Goal: Information Seeking & Learning: Find specific fact

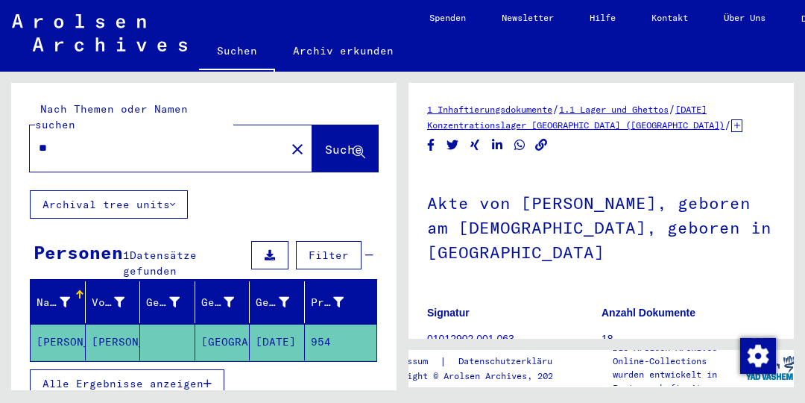
type input "*"
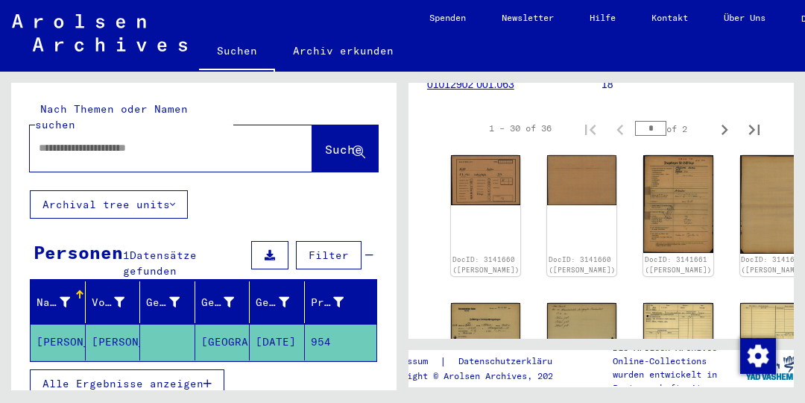
scroll to position [257, 0]
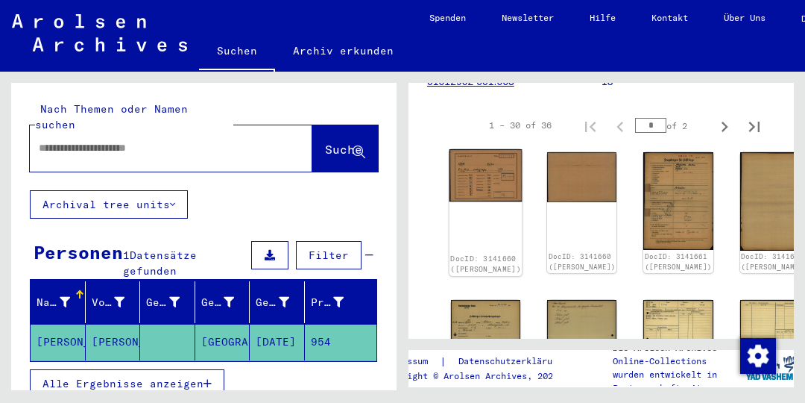
click at [471, 172] on img at bounding box center [486, 175] width 73 height 52
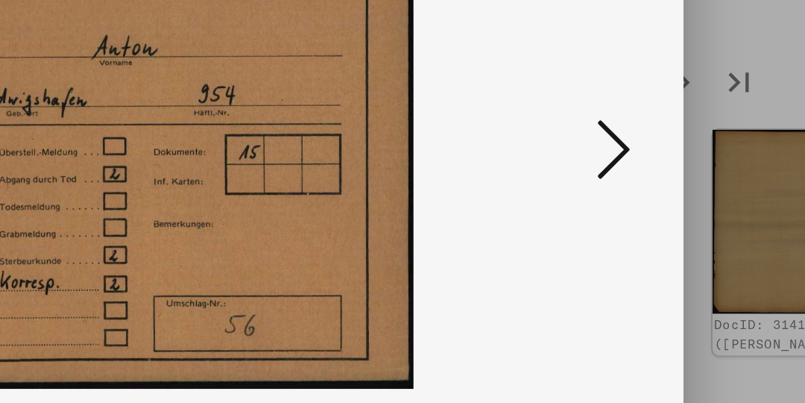
click at [690, 164] on icon at bounding box center [688, 163] width 18 height 36
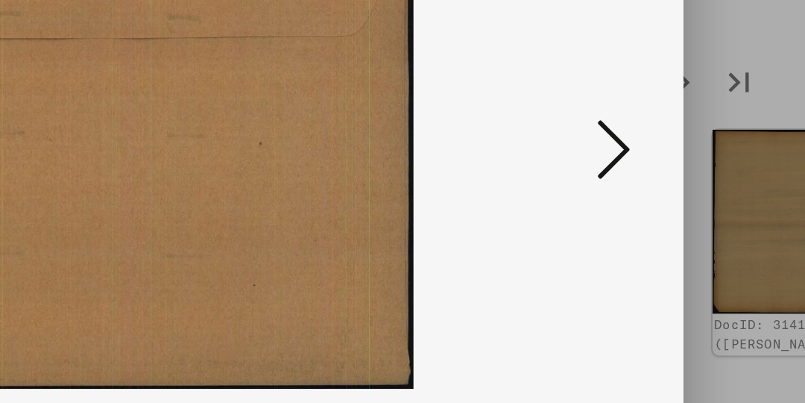
click at [695, 169] on icon at bounding box center [688, 163] width 18 height 36
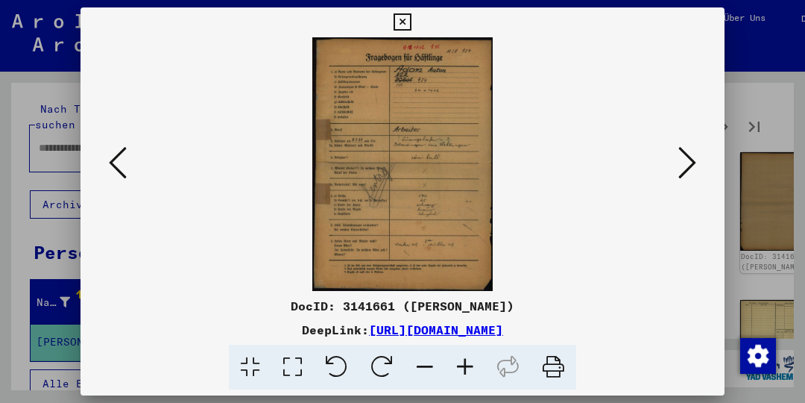
click at [695, 159] on icon at bounding box center [688, 163] width 18 height 36
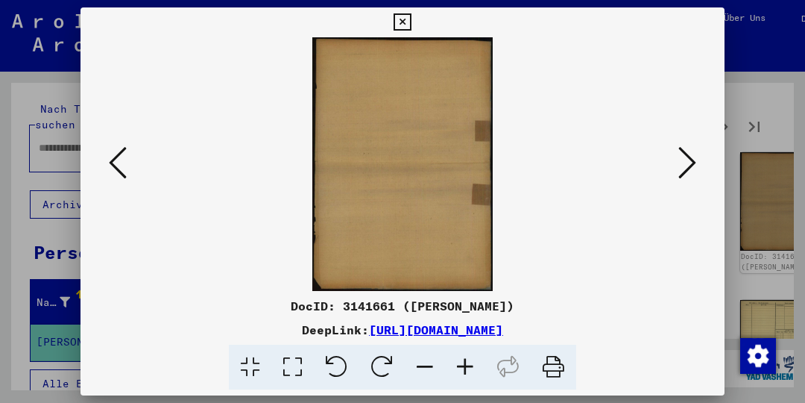
click at [690, 166] on icon at bounding box center [688, 163] width 18 height 36
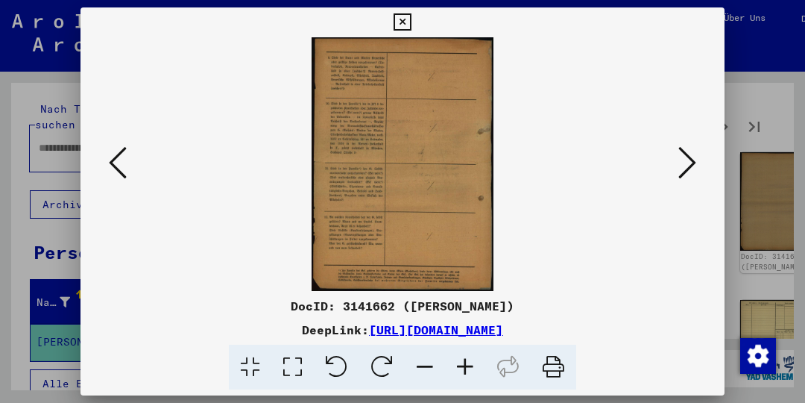
click at [691, 169] on icon at bounding box center [688, 163] width 18 height 36
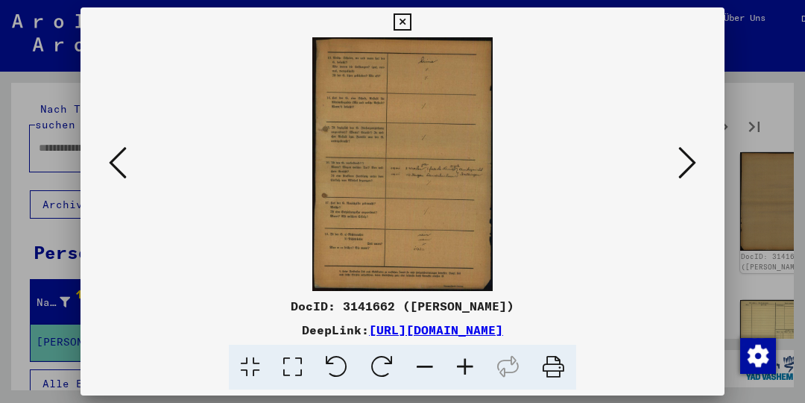
click at [699, 164] on button at bounding box center [687, 163] width 27 height 43
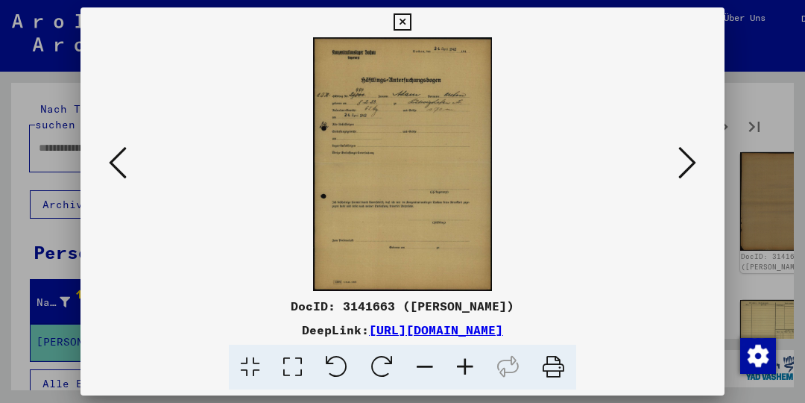
click at [697, 156] on button at bounding box center [687, 163] width 27 height 43
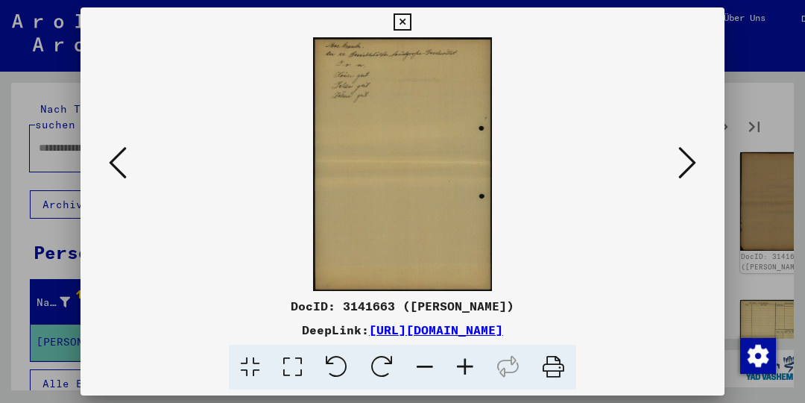
click at [692, 158] on icon at bounding box center [688, 163] width 18 height 36
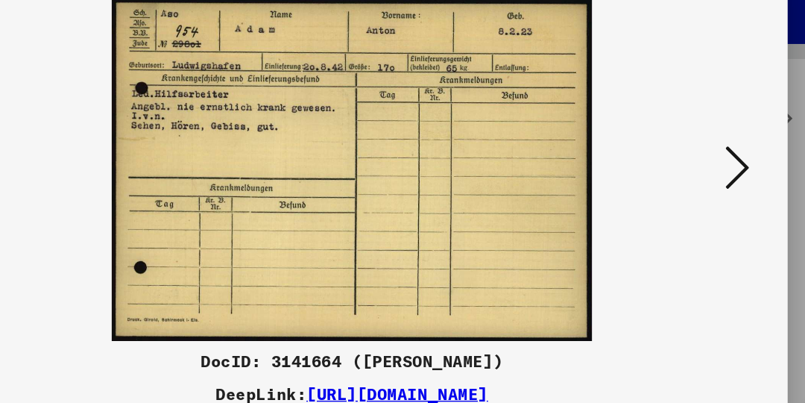
click at [696, 157] on icon at bounding box center [688, 163] width 18 height 36
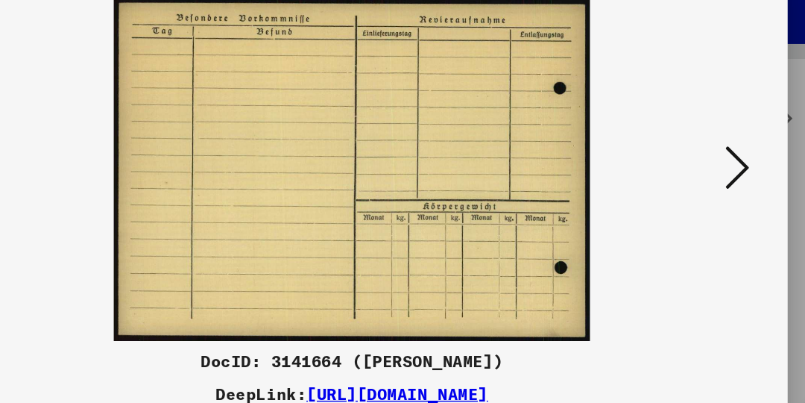
click at [697, 159] on button at bounding box center [687, 163] width 27 height 43
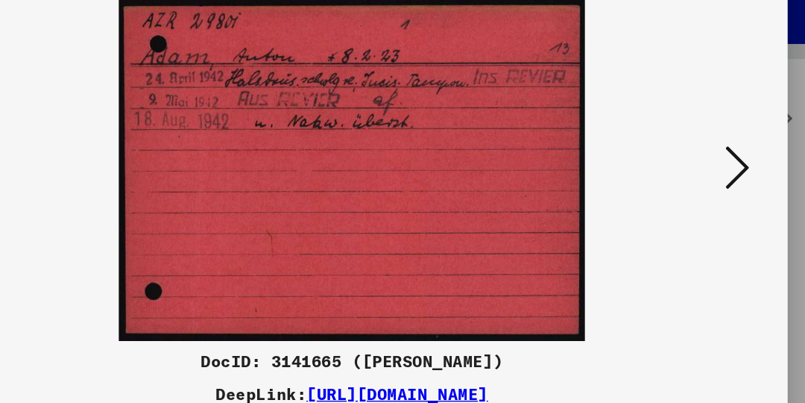
click at [691, 165] on icon at bounding box center [688, 163] width 18 height 36
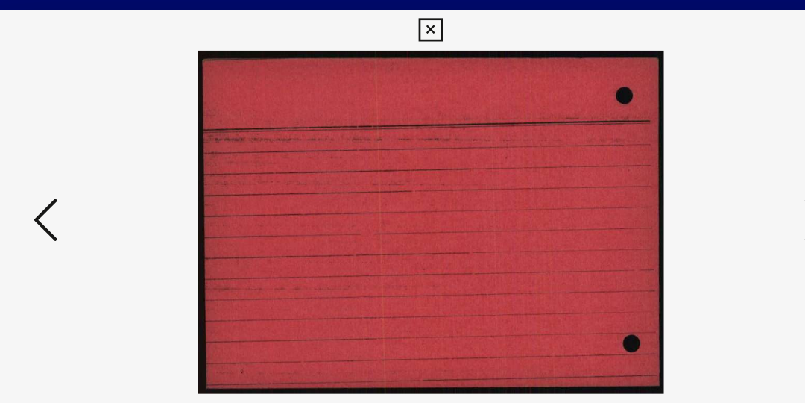
click at [128, 159] on button at bounding box center [117, 163] width 27 height 43
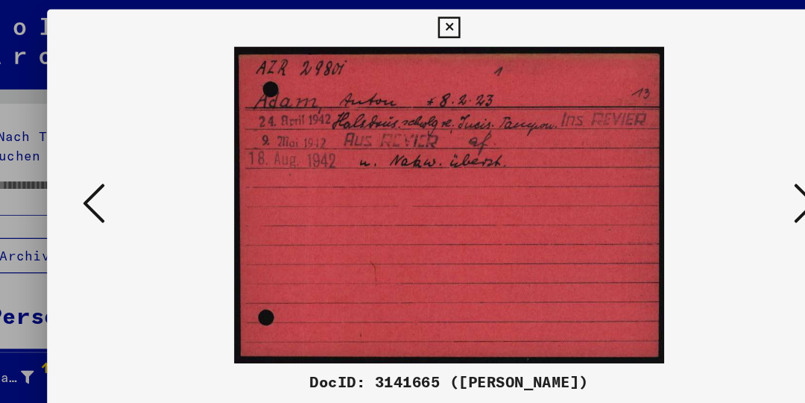
click at [686, 160] on icon at bounding box center [688, 163] width 18 height 36
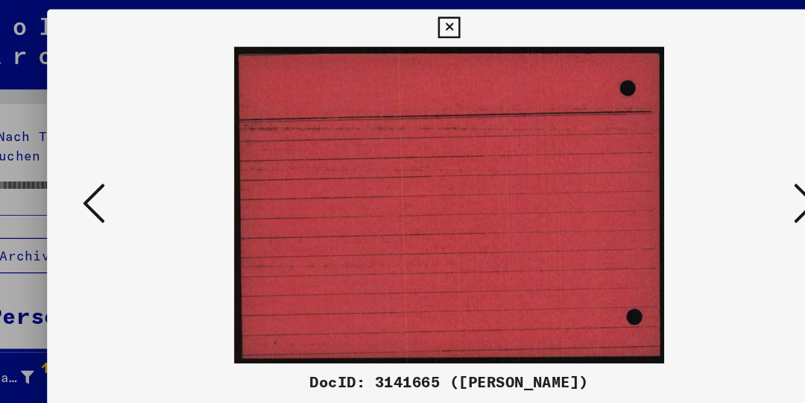
click at [682, 162] on icon at bounding box center [688, 163] width 18 height 36
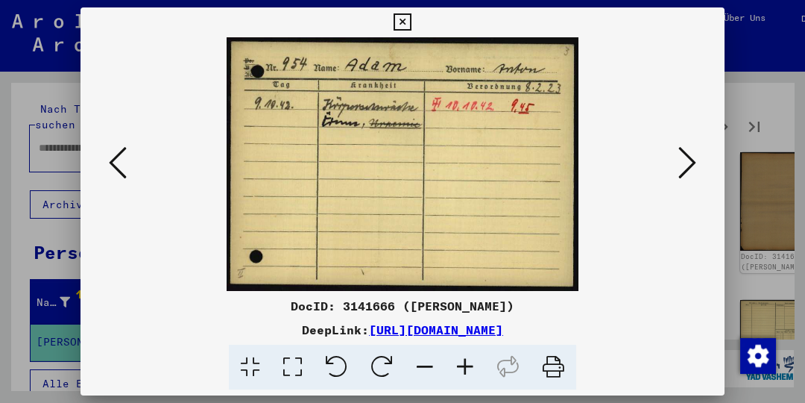
click at [698, 161] on button at bounding box center [687, 163] width 27 height 43
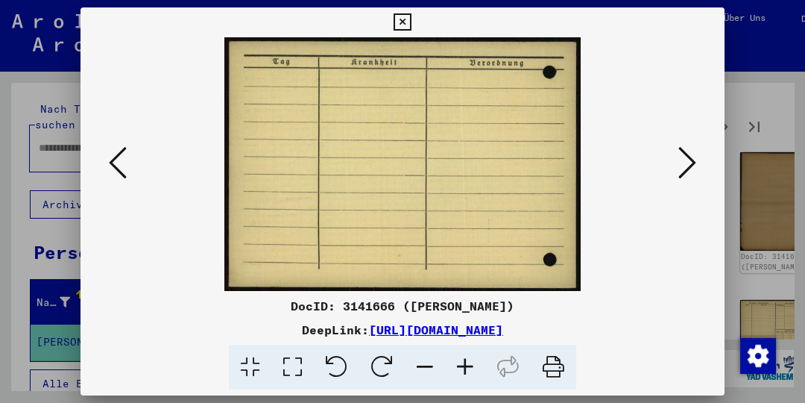
click at [695, 160] on icon at bounding box center [688, 163] width 18 height 36
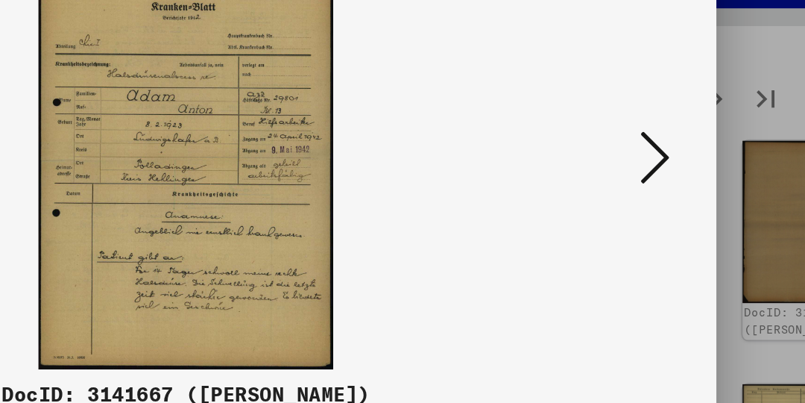
click at [696, 159] on icon at bounding box center [688, 163] width 18 height 36
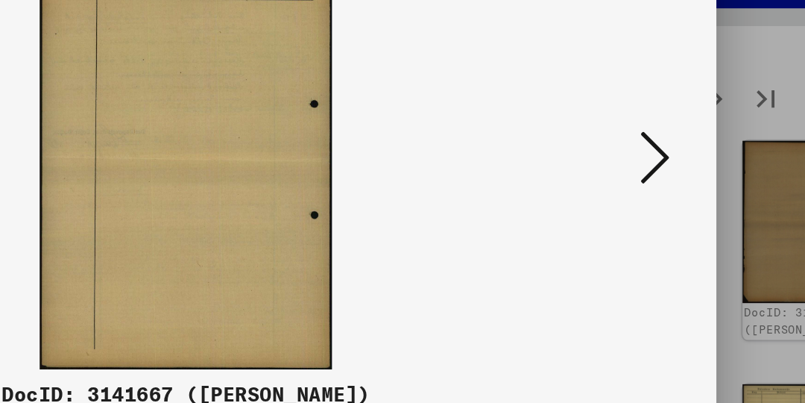
click at [693, 161] on icon at bounding box center [688, 163] width 18 height 36
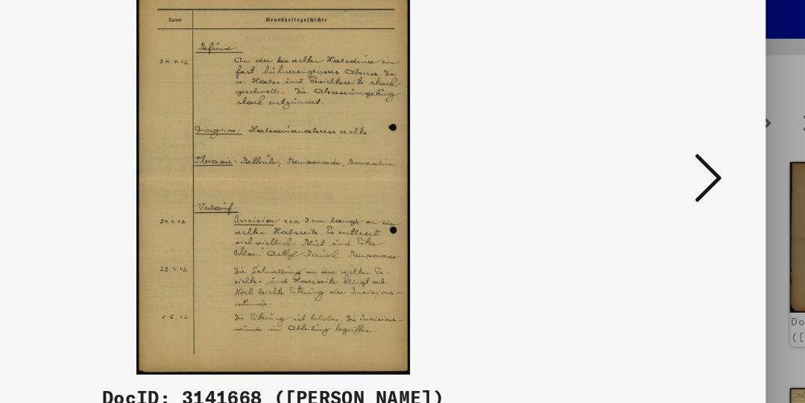
click at [694, 166] on icon at bounding box center [688, 163] width 18 height 36
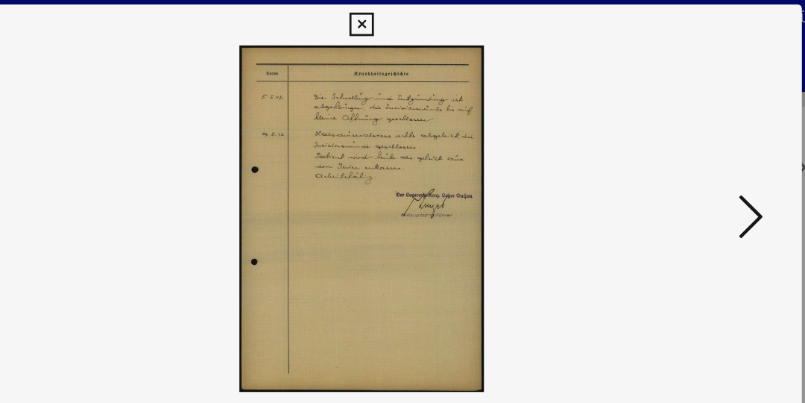
click at [690, 165] on icon at bounding box center [688, 163] width 18 height 36
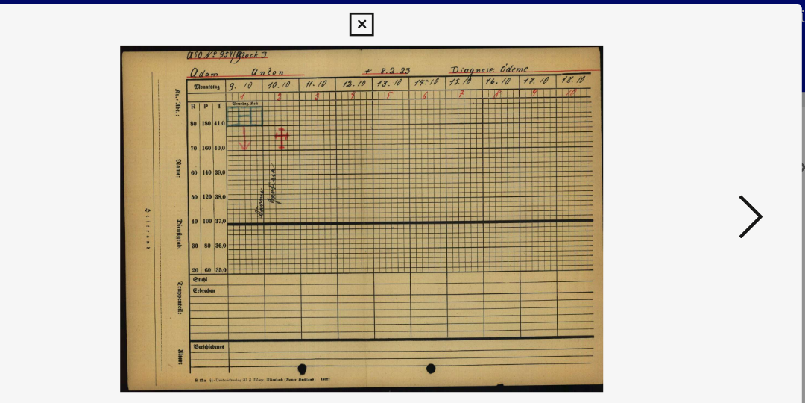
click at [694, 160] on icon at bounding box center [688, 163] width 18 height 36
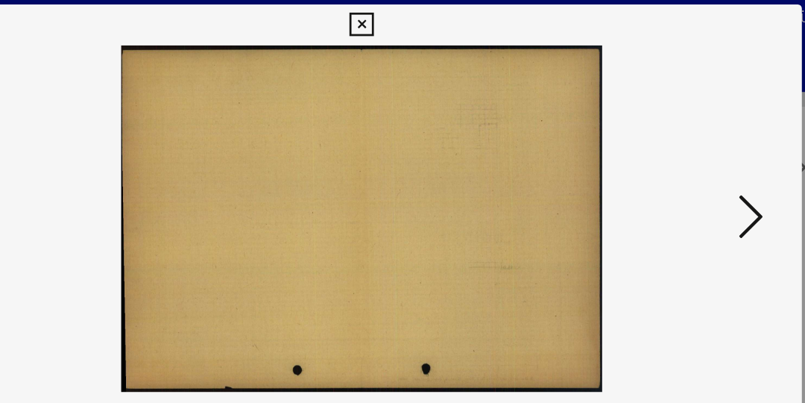
click at [693, 162] on icon at bounding box center [688, 163] width 18 height 36
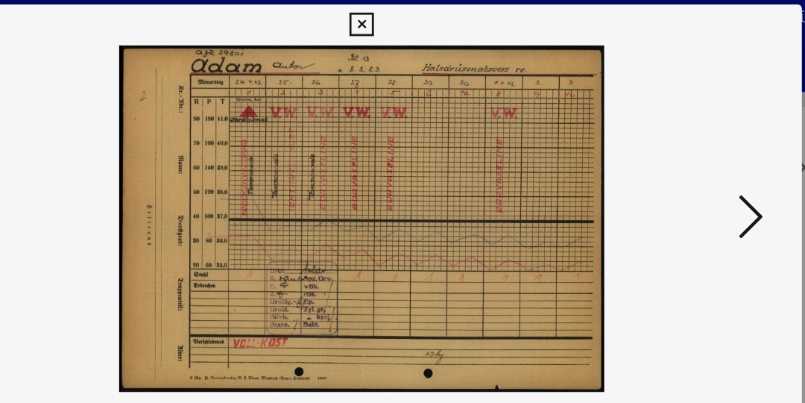
click at [693, 167] on icon at bounding box center [688, 163] width 18 height 36
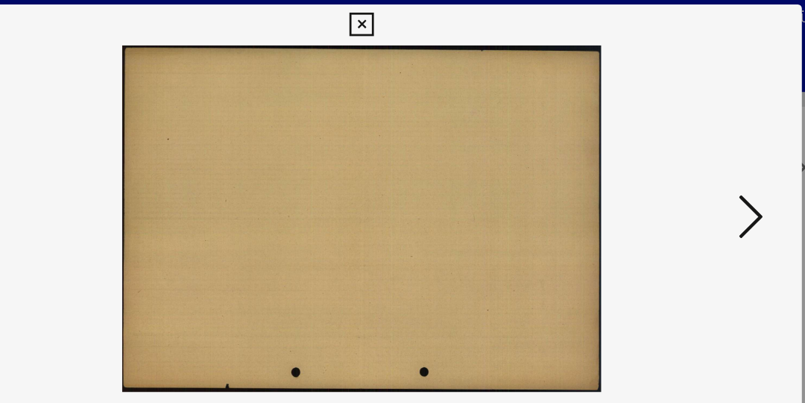
click at [696, 161] on icon at bounding box center [688, 163] width 18 height 36
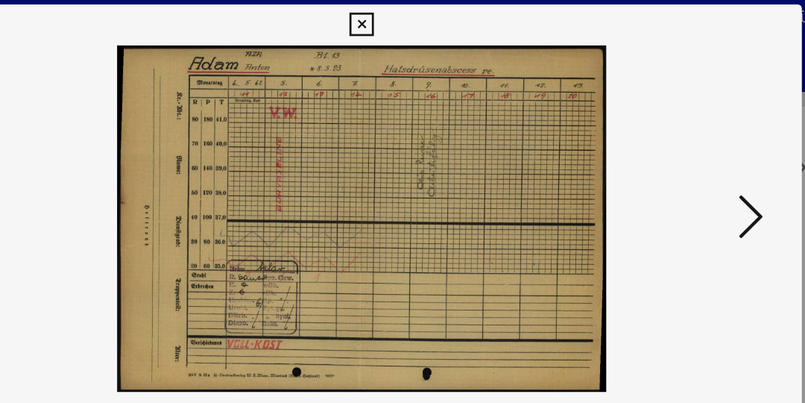
click at [696, 165] on icon at bounding box center [688, 163] width 18 height 36
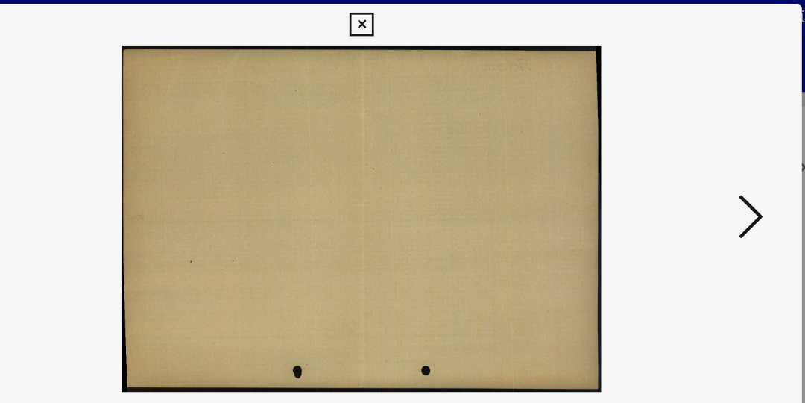
click at [696, 169] on icon at bounding box center [688, 163] width 18 height 36
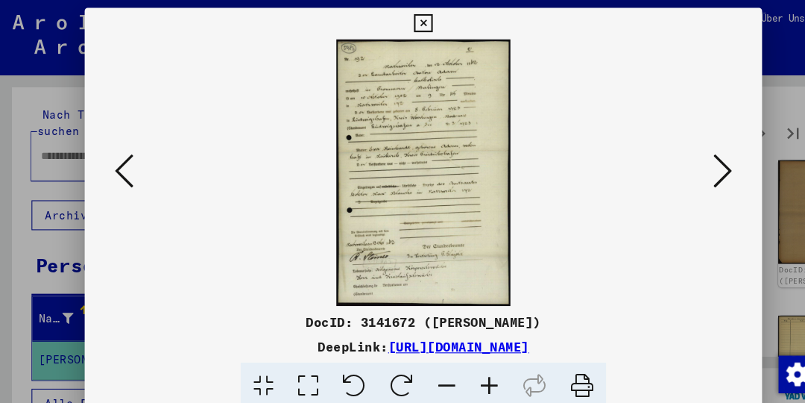
click at [700, 159] on button at bounding box center [687, 163] width 27 height 43
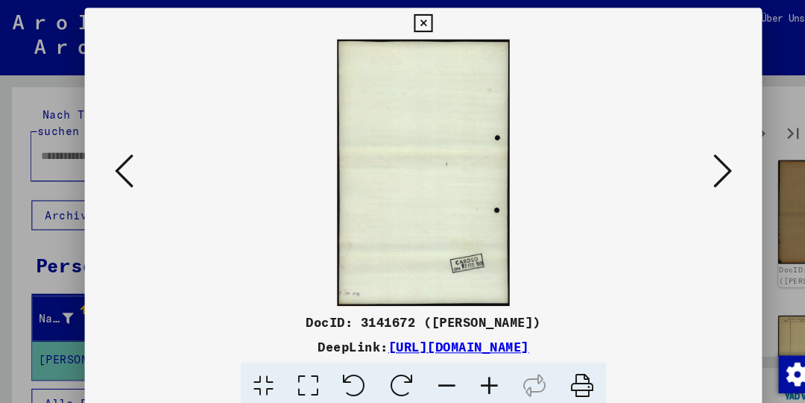
click at [697, 166] on button at bounding box center [687, 163] width 27 height 43
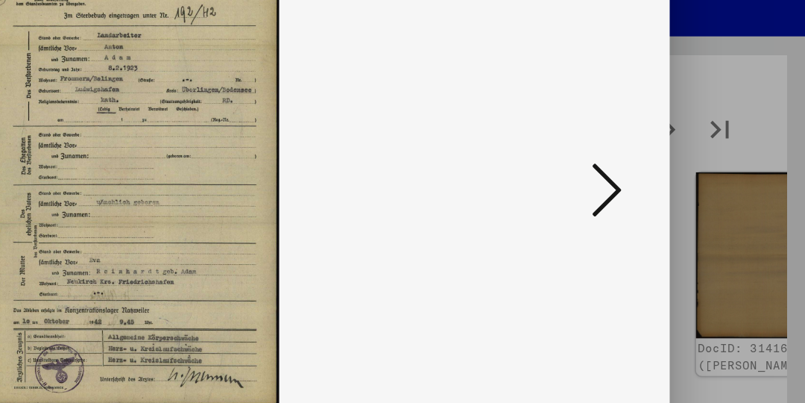
scroll to position [0, 0]
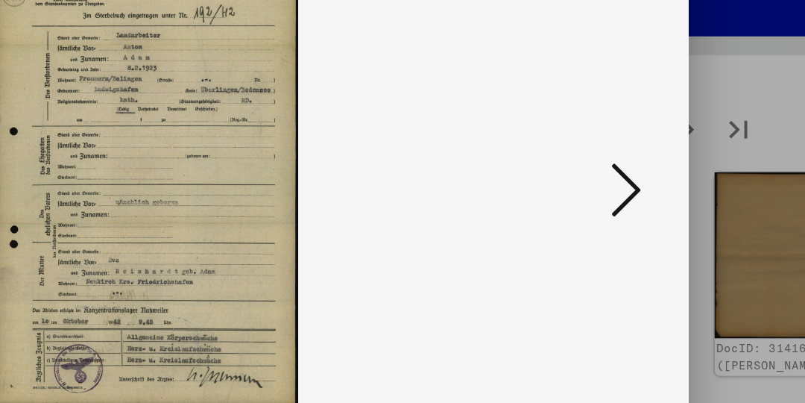
click at [698, 157] on button at bounding box center [687, 163] width 27 height 43
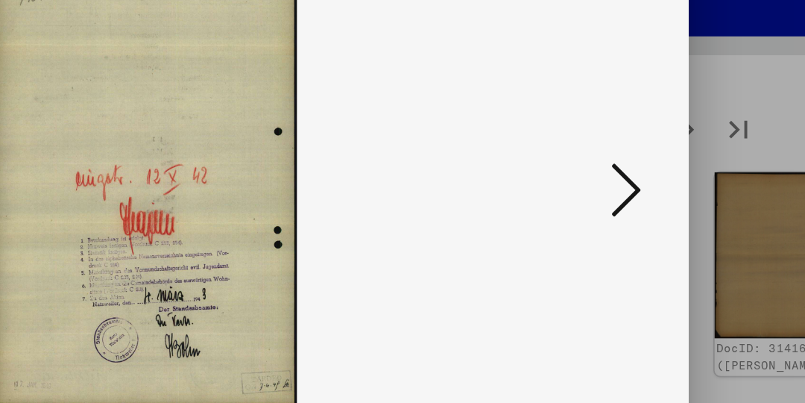
click at [696, 162] on icon at bounding box center [688, 163] width 18 height 36
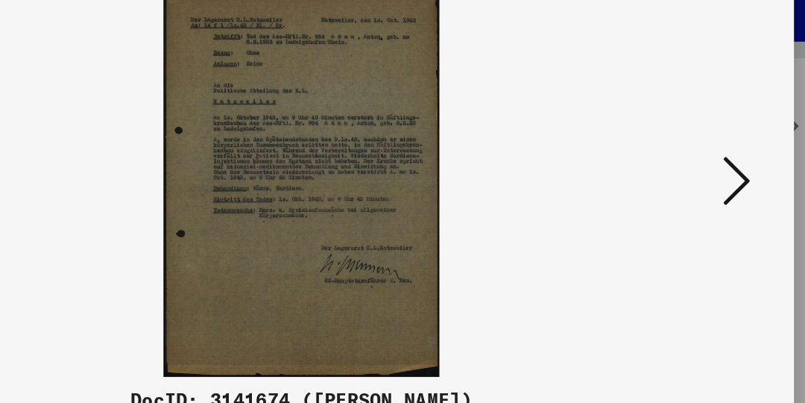
click at [690, 154] on icon at bounding box center [688, 163] width 18 height 36
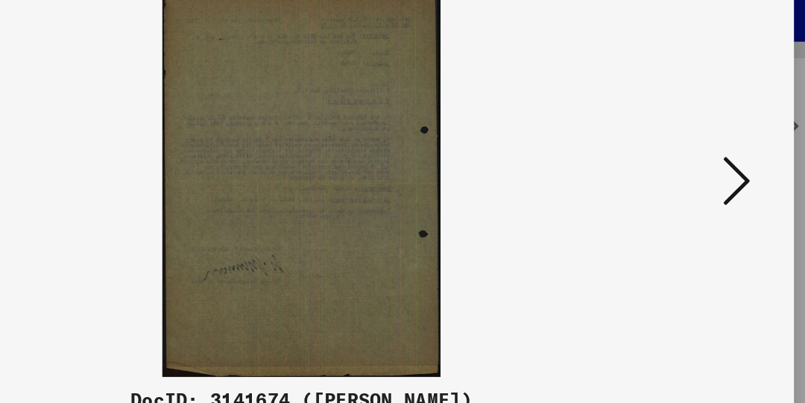
click at [694, 162] on icon at bounding box center [688, 163] width 18 height 36
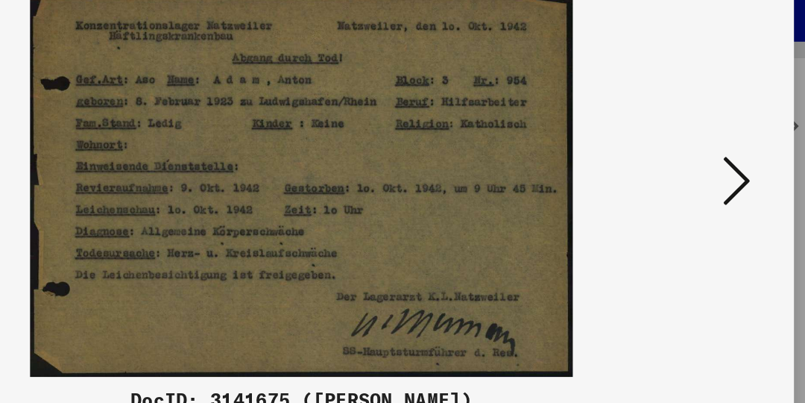
click at [692, 162] on icon at bounding box center [688, 163] width 18 height 36
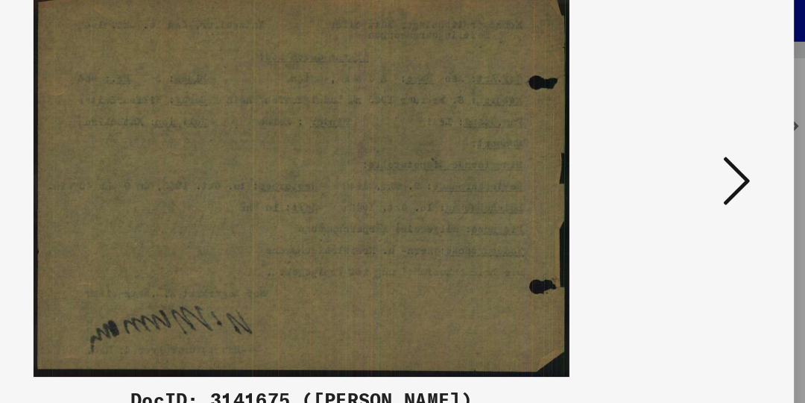
click at [695, 162] on icon at bounding box center [688, 163] width 18 height 36
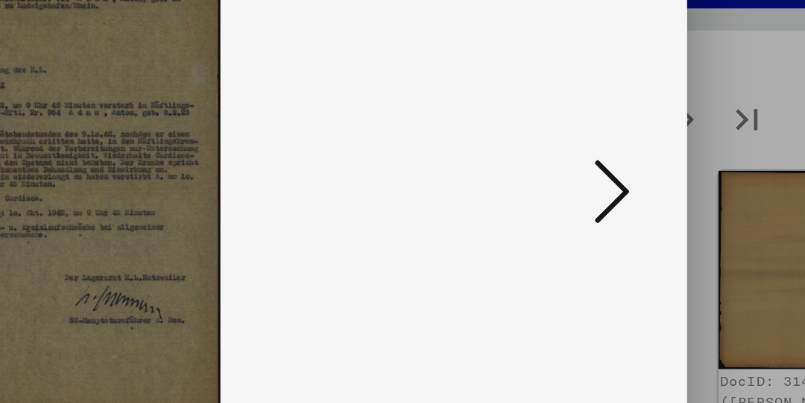
click at [693, 161] on icon at bounding box center [688, 163] width 18 height 36
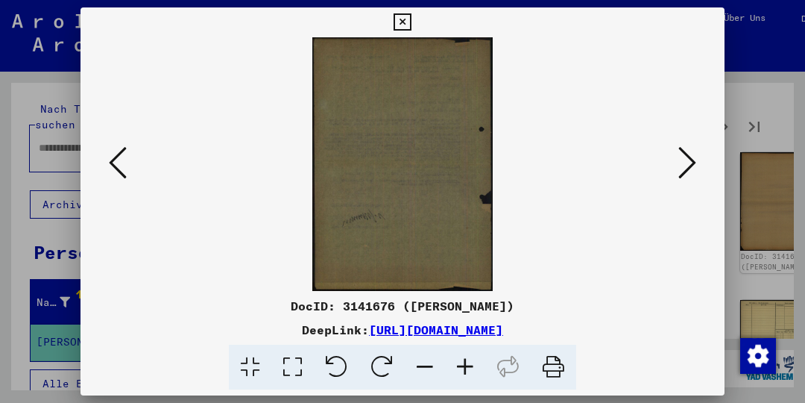
click at [693, 163] on icon at bounding box center [688, 163] width 18 height 36
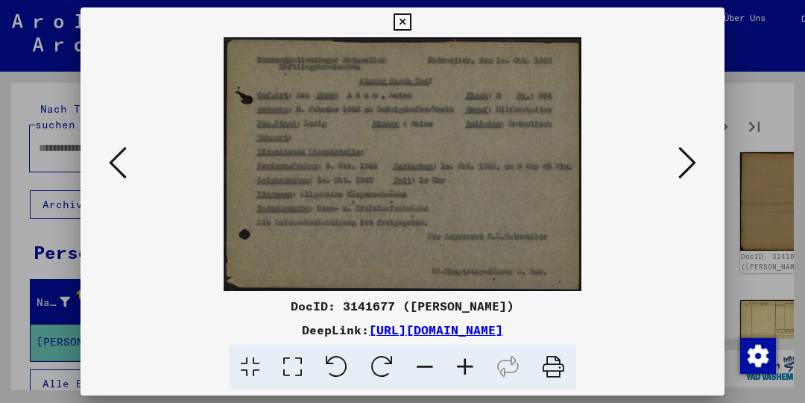
click at [691, 162] on icon at bounding box center [688, 163] width 18 height 36
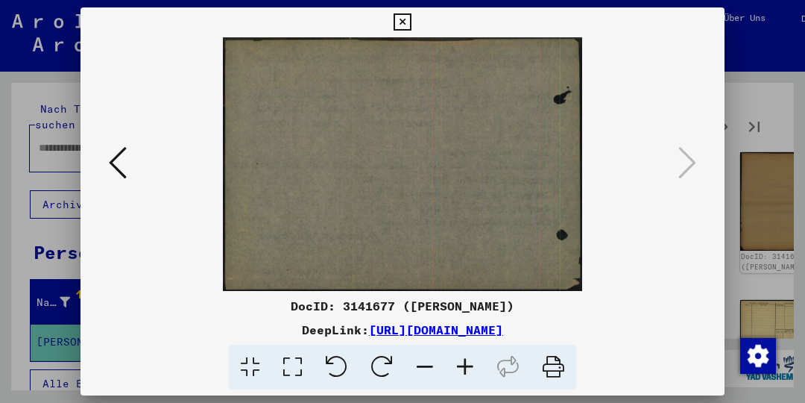
click at [400, 22] on icon at bounding box center [402, 22] width 17 height 18
